Goal: Transaction & Acquisition: Purchase product/service

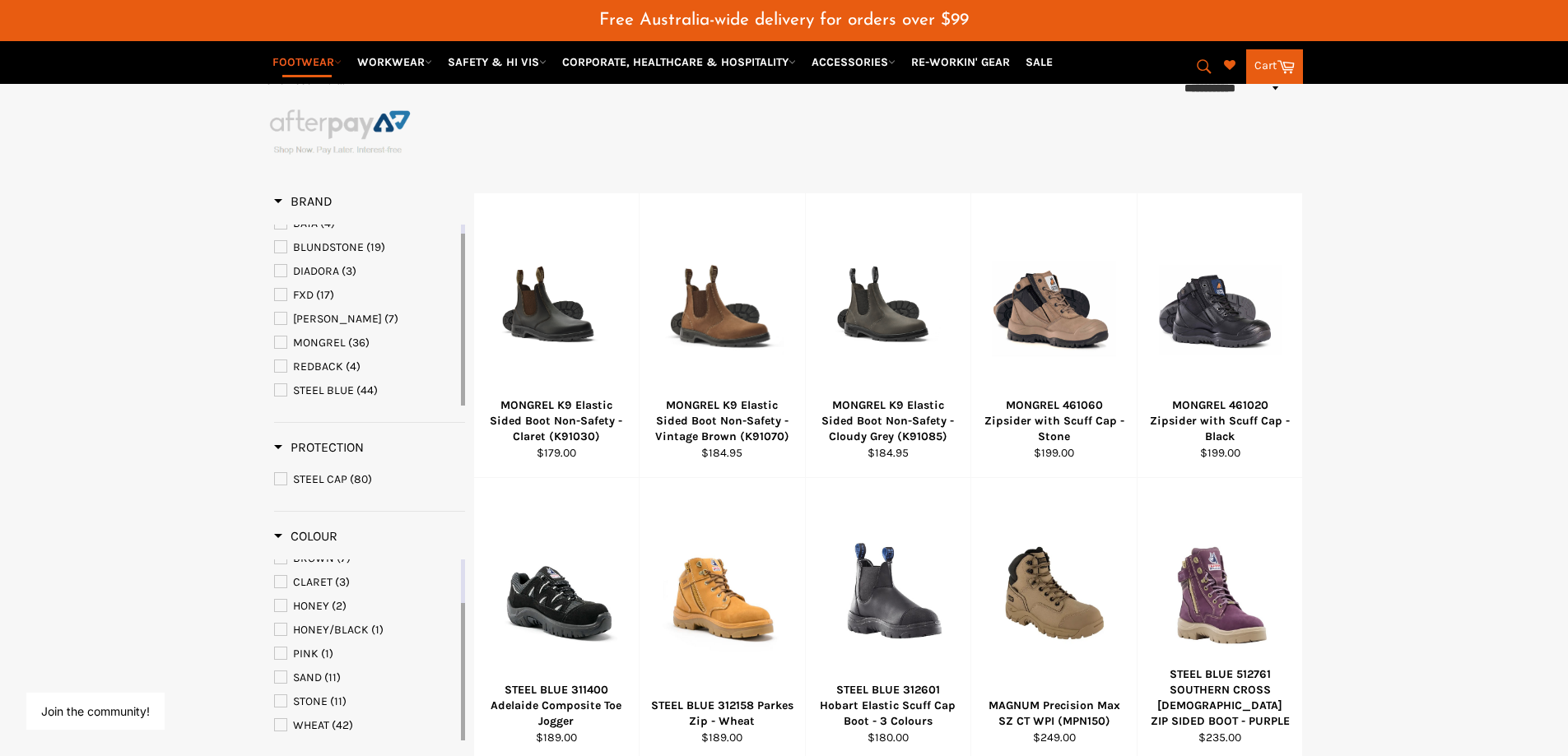
scroll to position [268, 0]
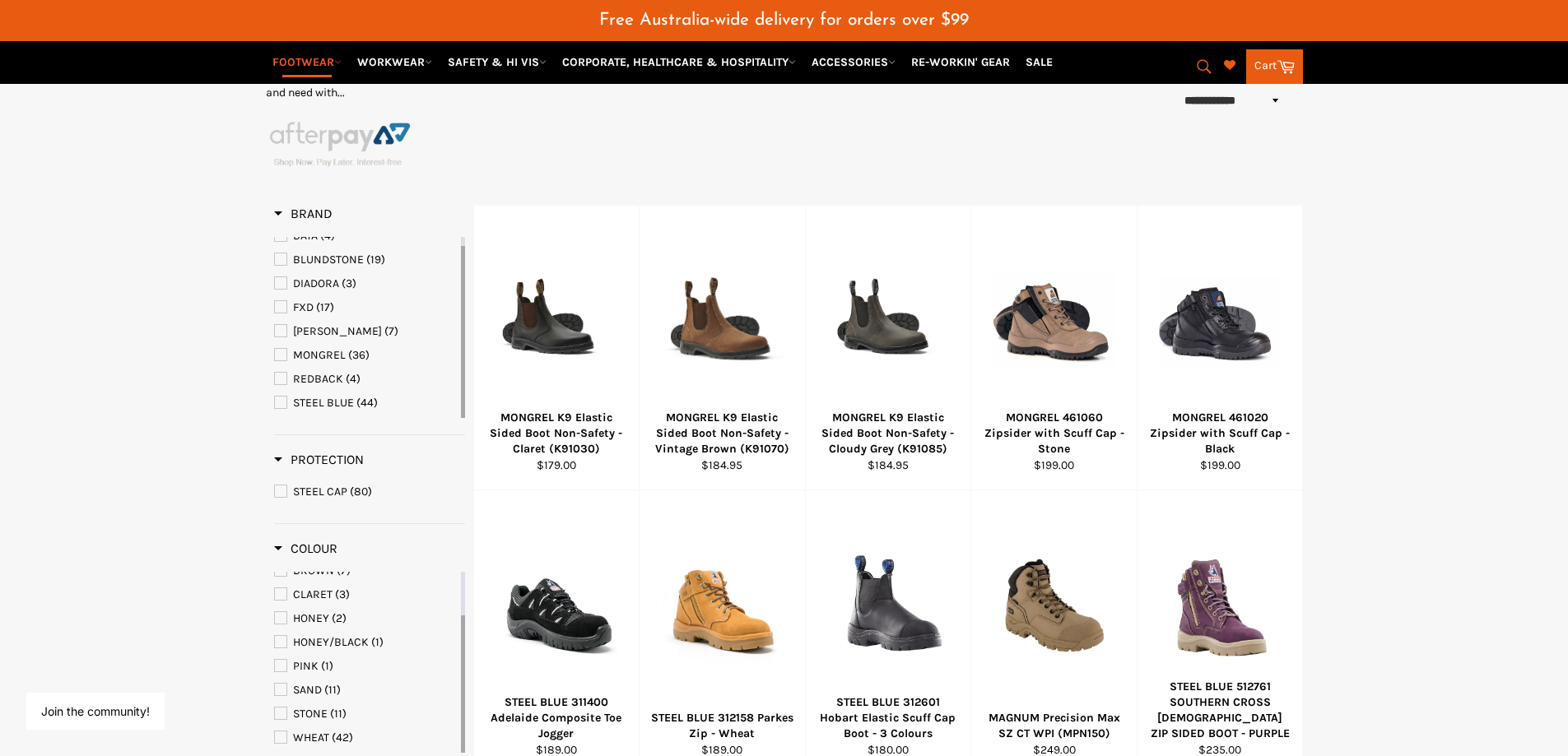
click at [277, 306] on span "FXD" at bounding box center [281, 307] width 12 height 12
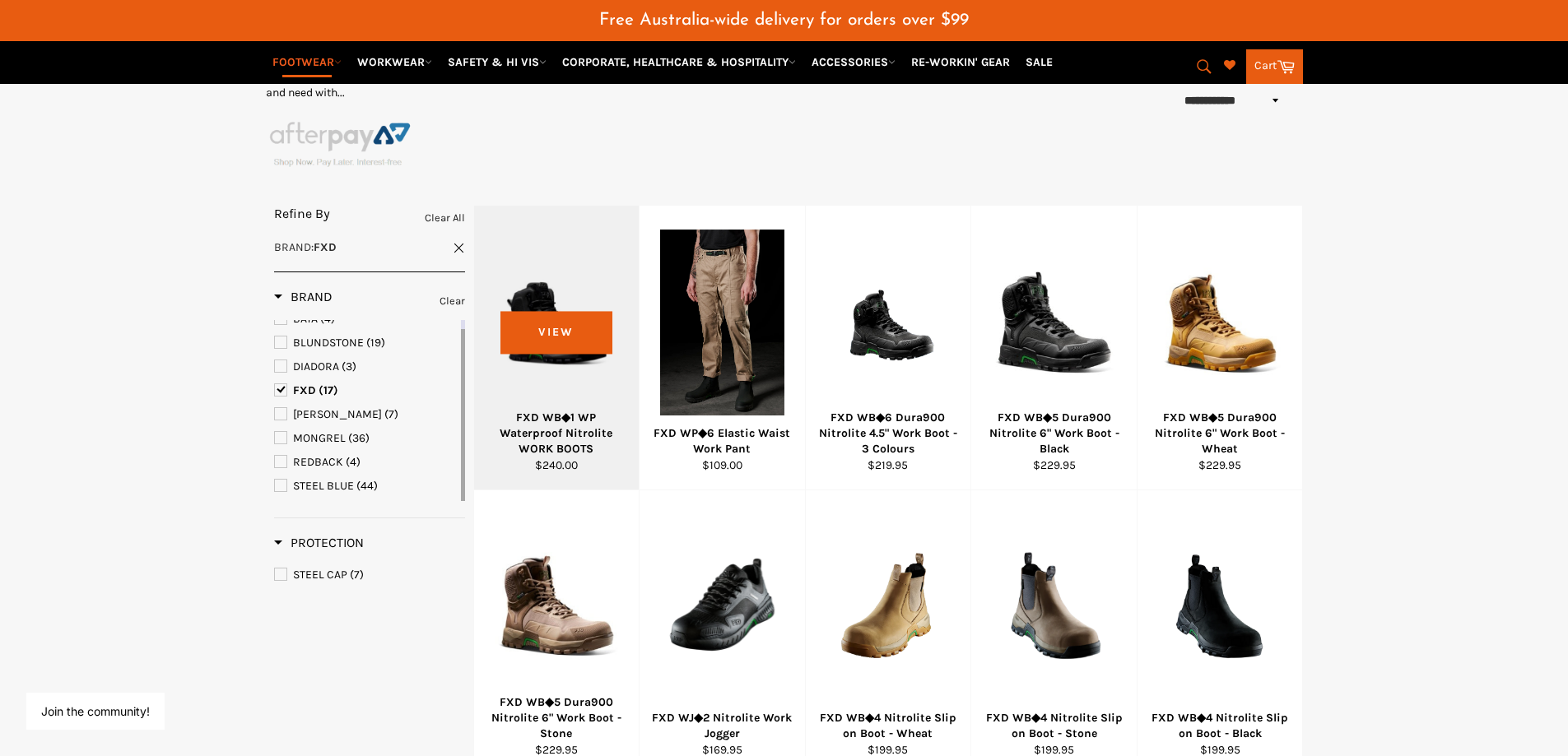
click at [547, 322] on div at bounding box center [557, 323] width 124 height 194
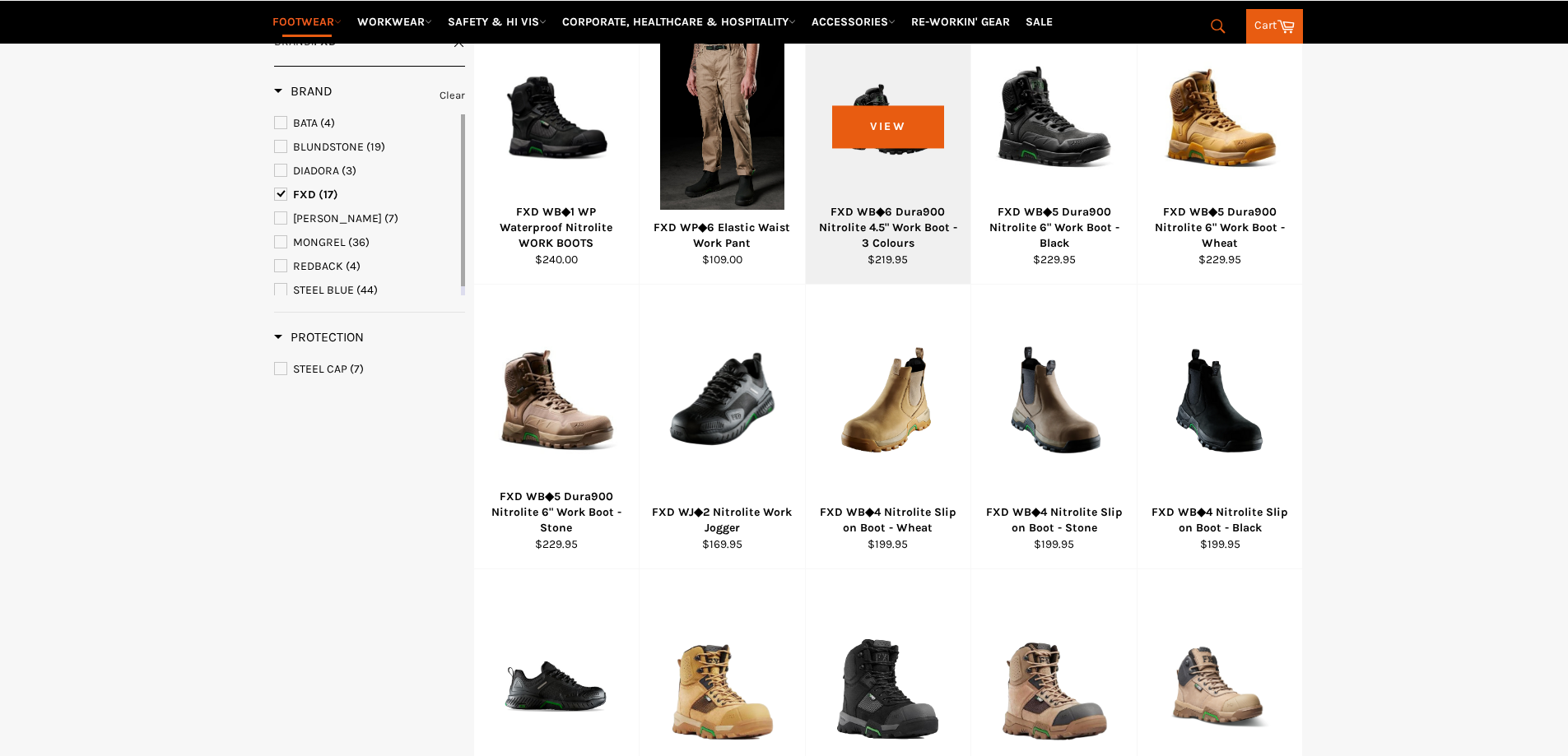
scroll to position [473, 0]
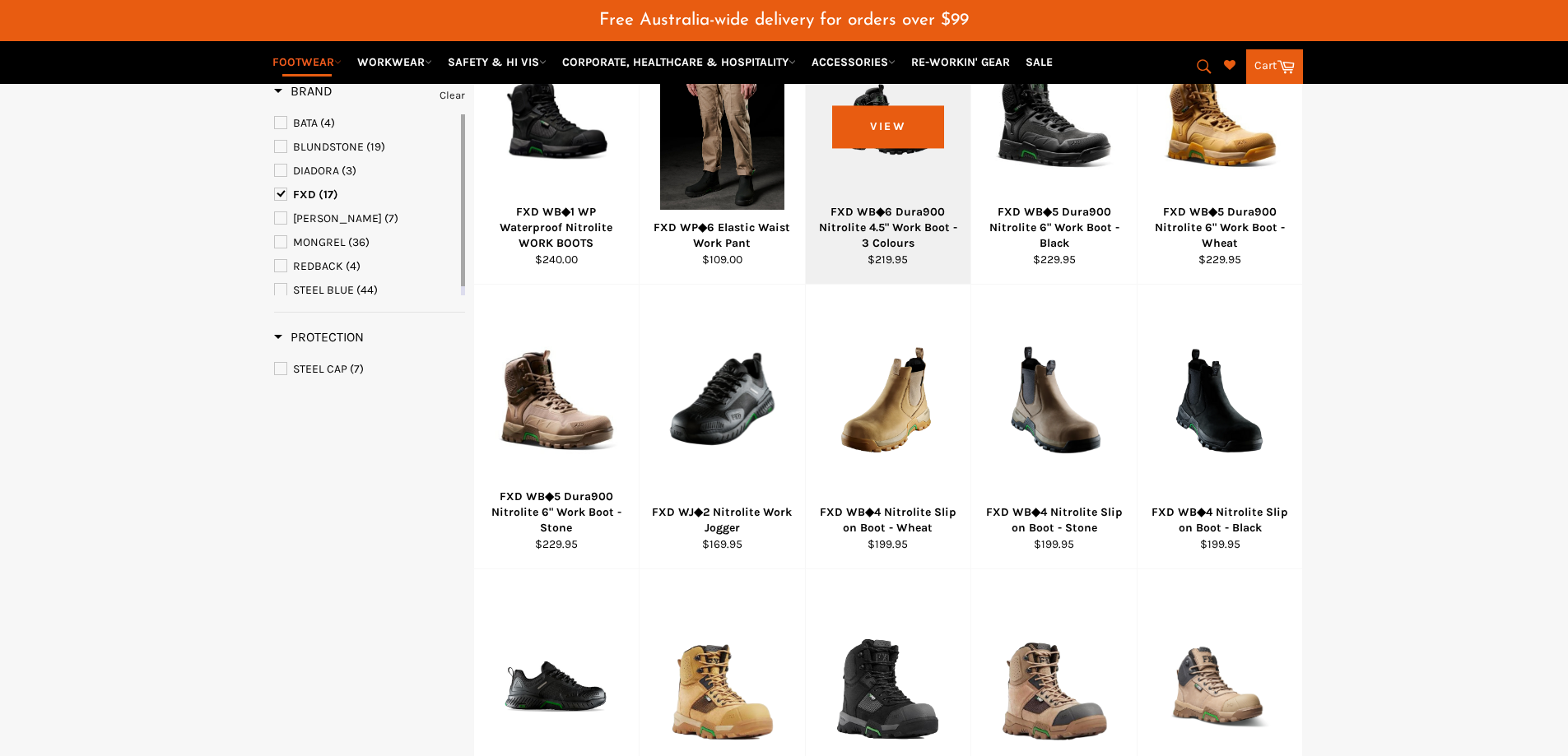
click at [896, 128] on div at bounding box center [889, 117] width 124 height 194
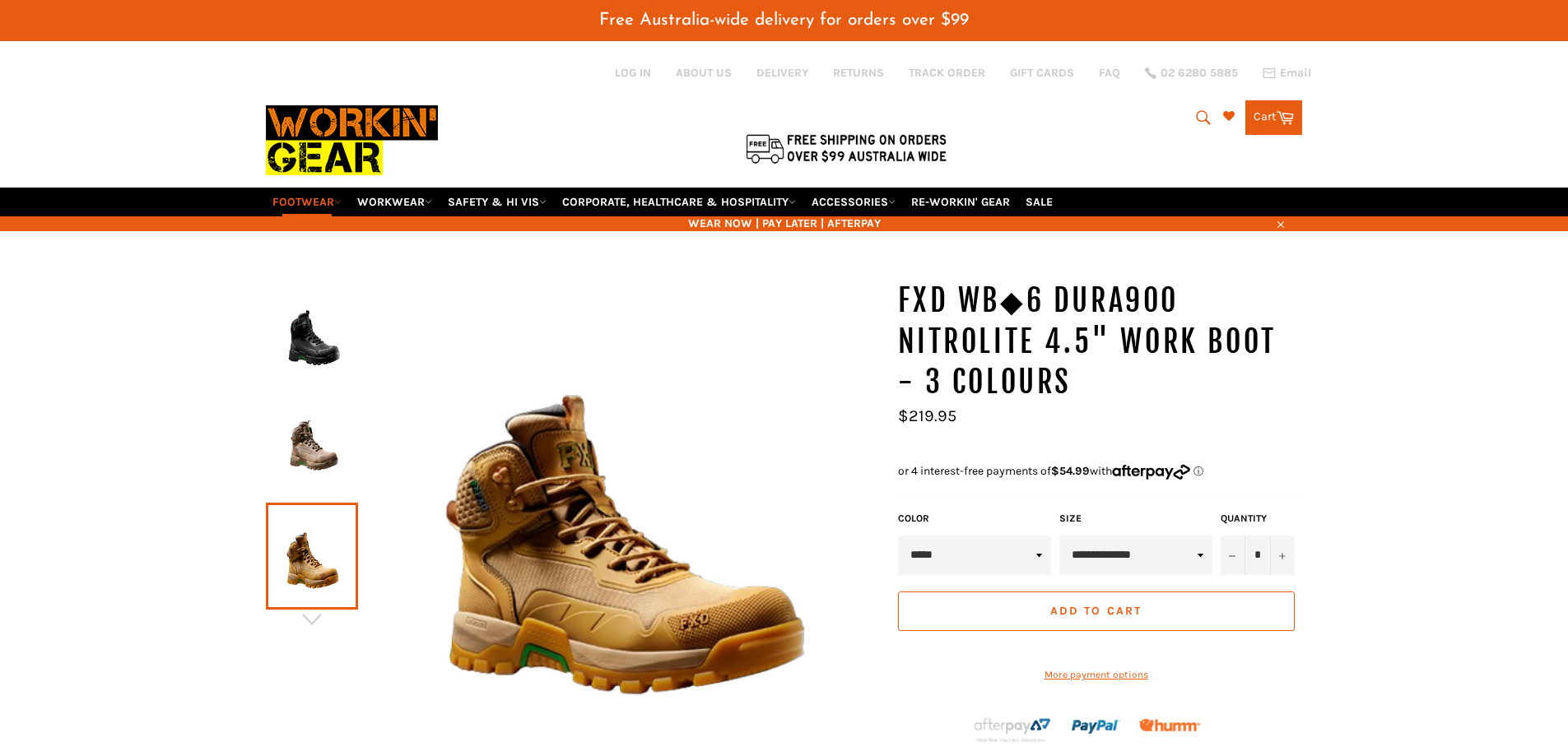
click at [1041, 554] on select "***** ***** *****" at bounding box center [975, 554] width 153 height 40
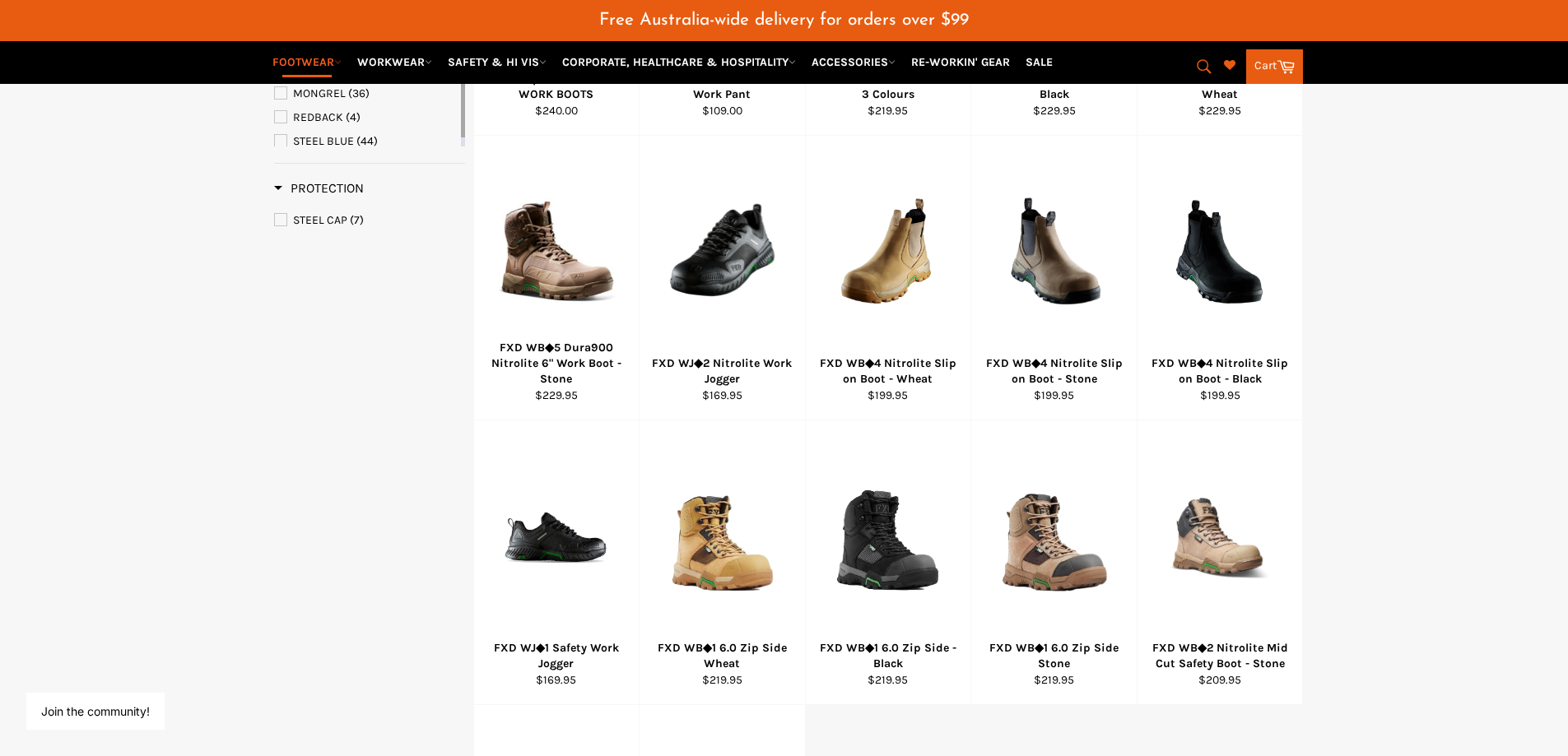
scroll to position [638, 0]
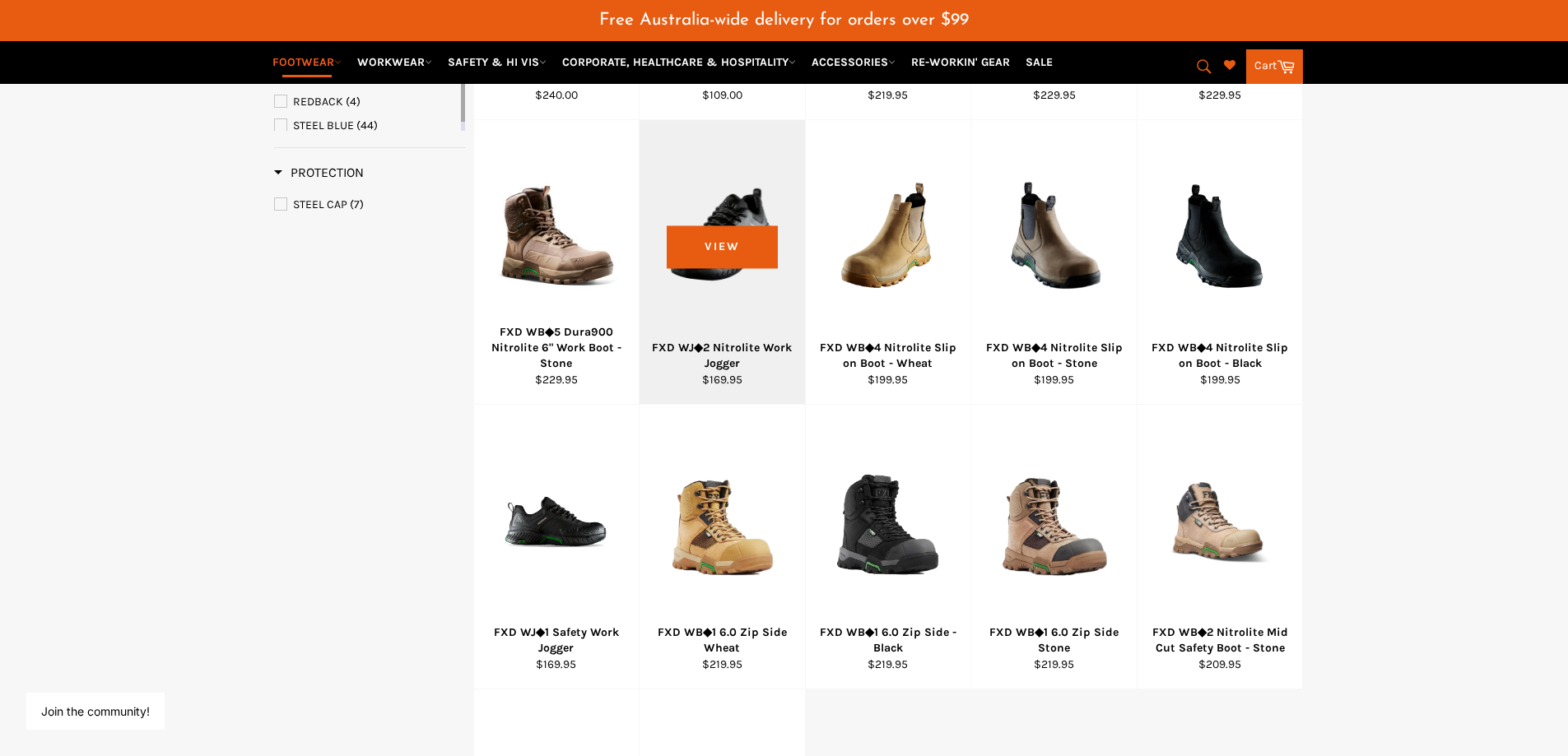
click at [705, 250] on div at bounding box center [722, 237] width 124 height 194
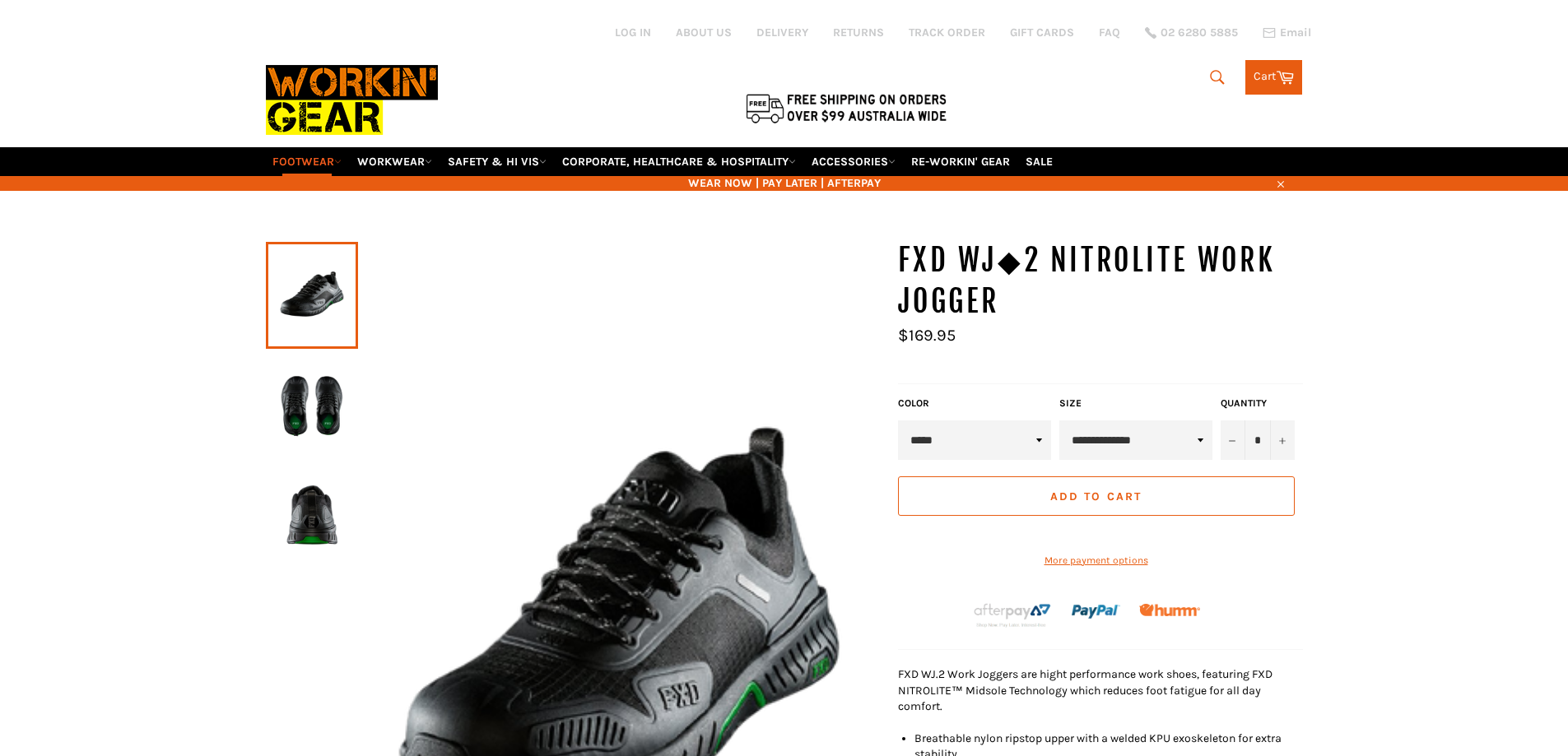
click at [1040, 431] on select "*****" at bounding box center [975, 440] width 153 height 40
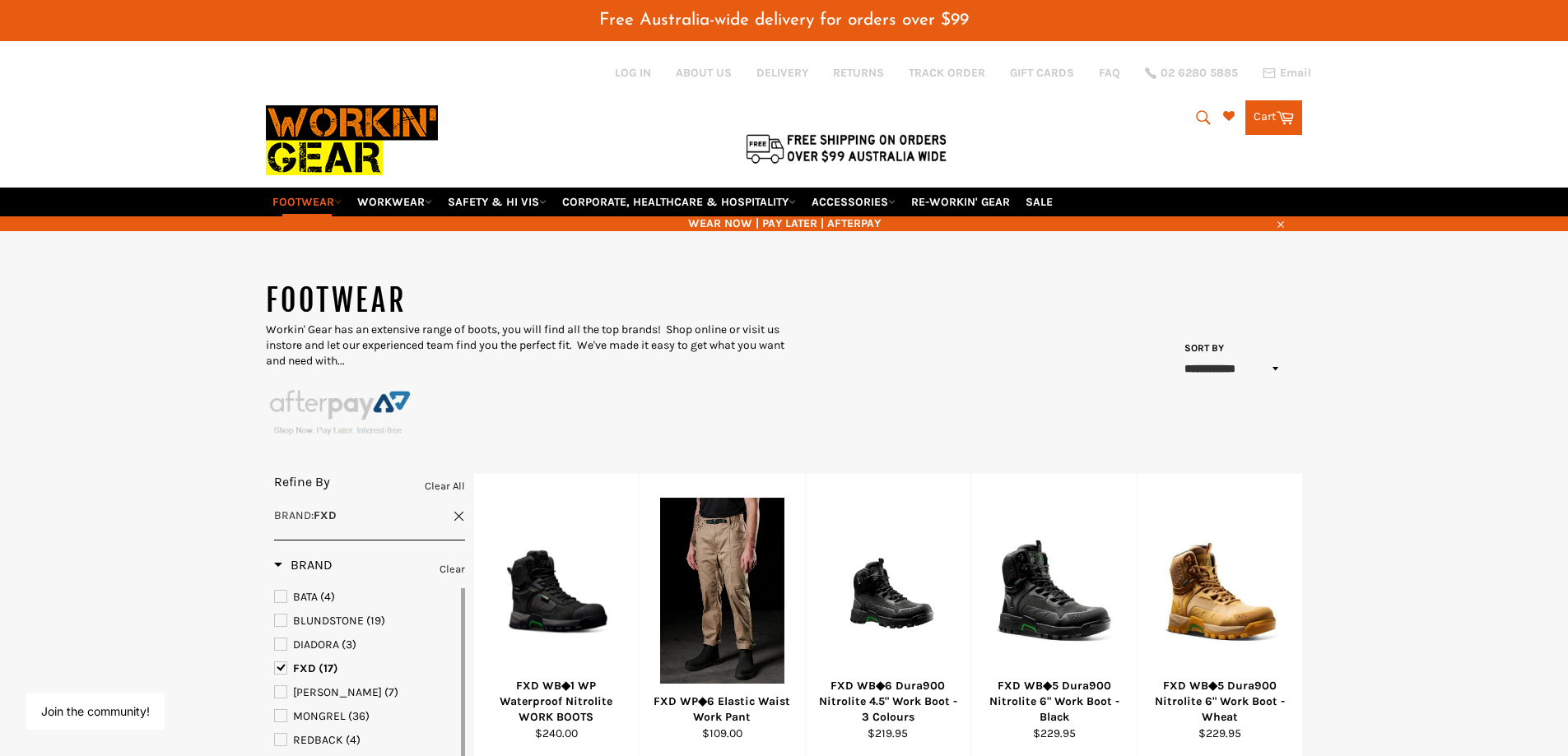
drag, startPoint x: 1205, startPoint y: 118, endPoint x: 1194, endPoint y: 120, distance: 11.2
click at [1198, 119] on icon "submit" at bounding box center [1203, 118] width 18 height 18
type input "wj"
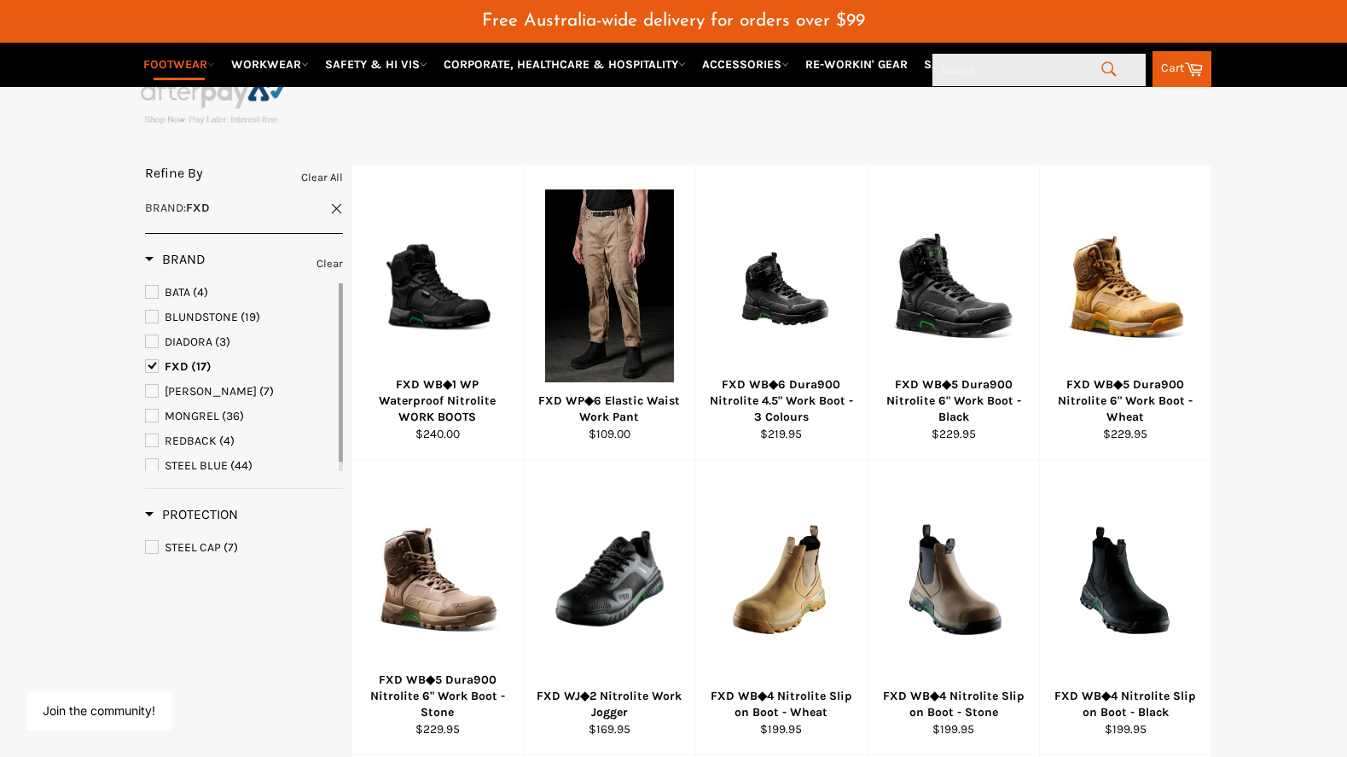
scroll to position [356, 0]
